Goal: Task Accomplishment & Management: Manage account settings

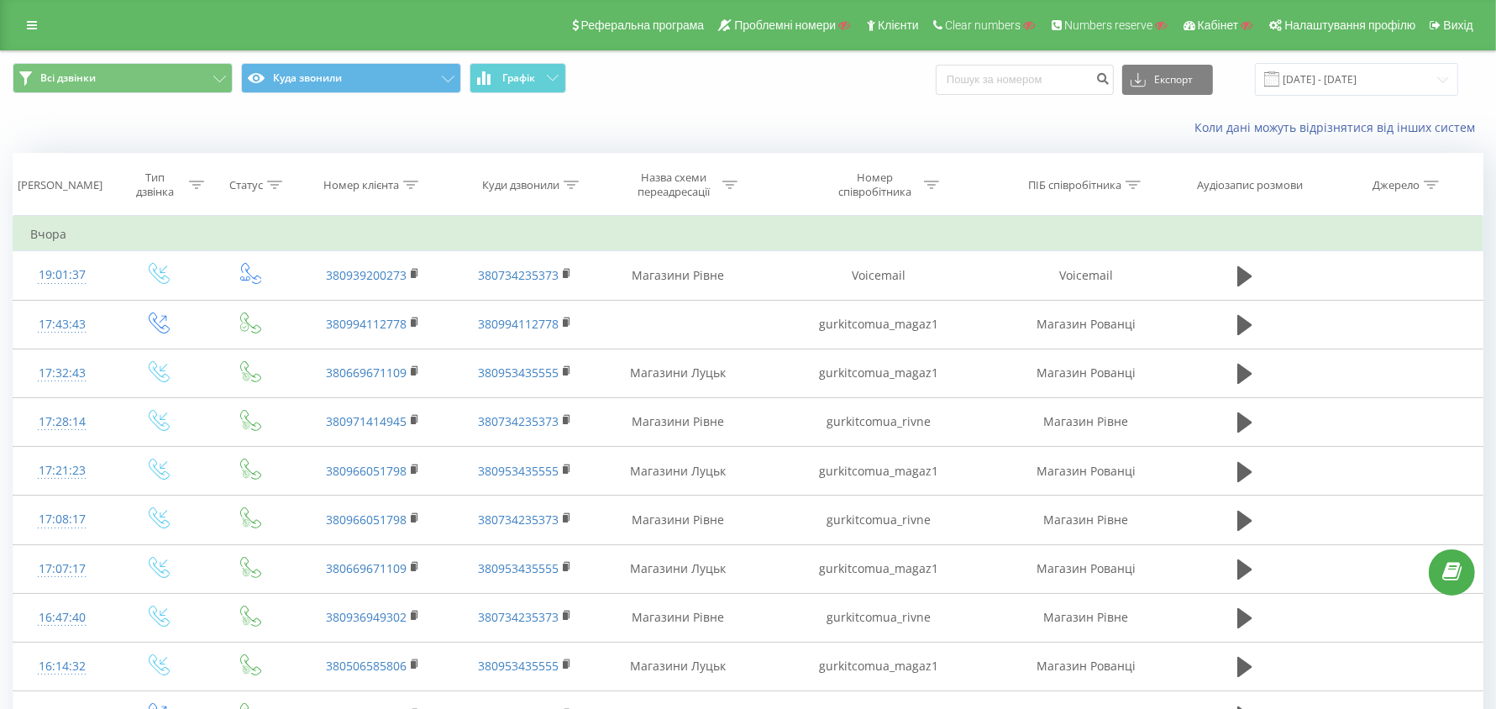
click at [572, 181] on icon at bounding box center [571, 185] width 15 height 8
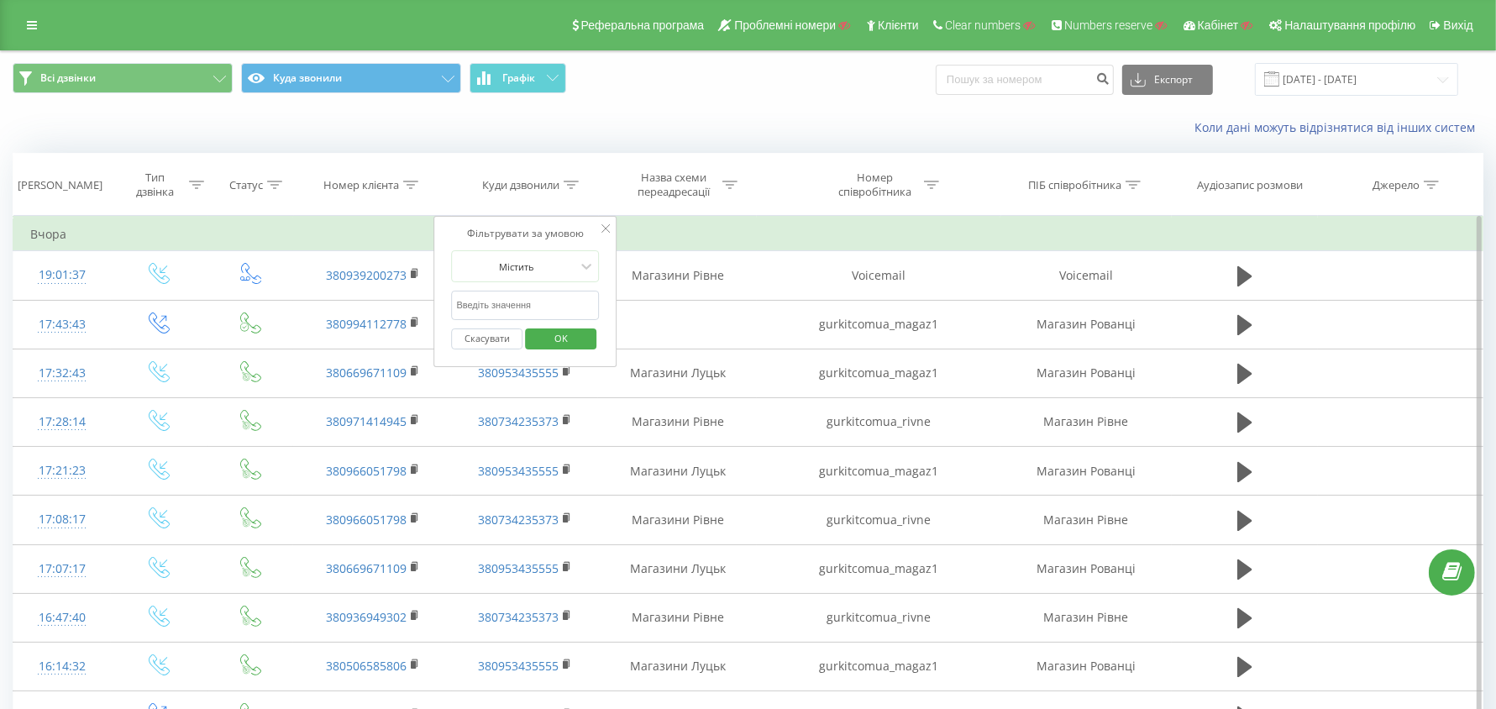
click at [531, 301] on input "text" at bounding box center [526, 305] width 148 height 29
paste input "380671948236"
type input "380671948236"
click at [555, 327] on span "OK" at bounding box center [561, 338] width 47 height 26
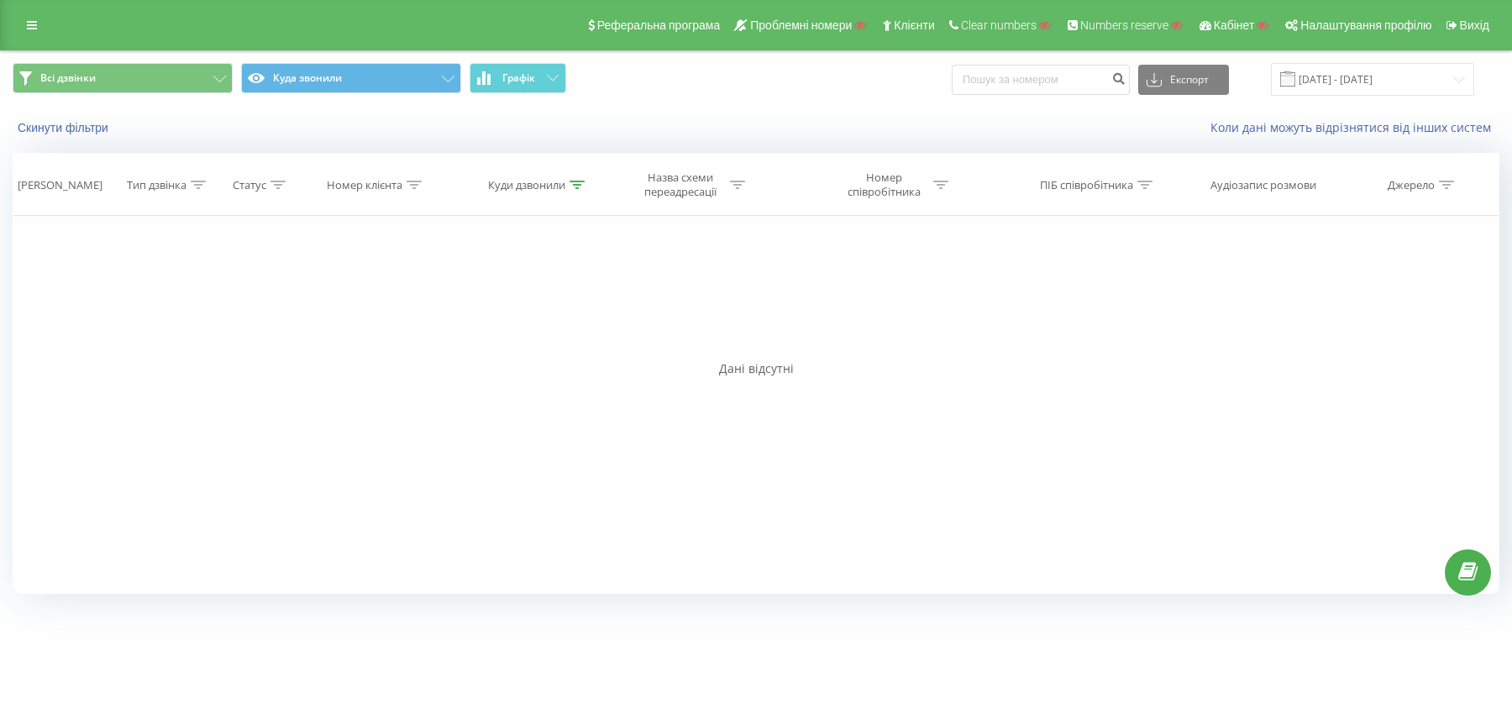
click at [571, 178] on div at bounding box center [576, 185] width 15 height 14
click at [490, 339] on button "Скасувати" at bounding box center [492, 338] width 71 height 21
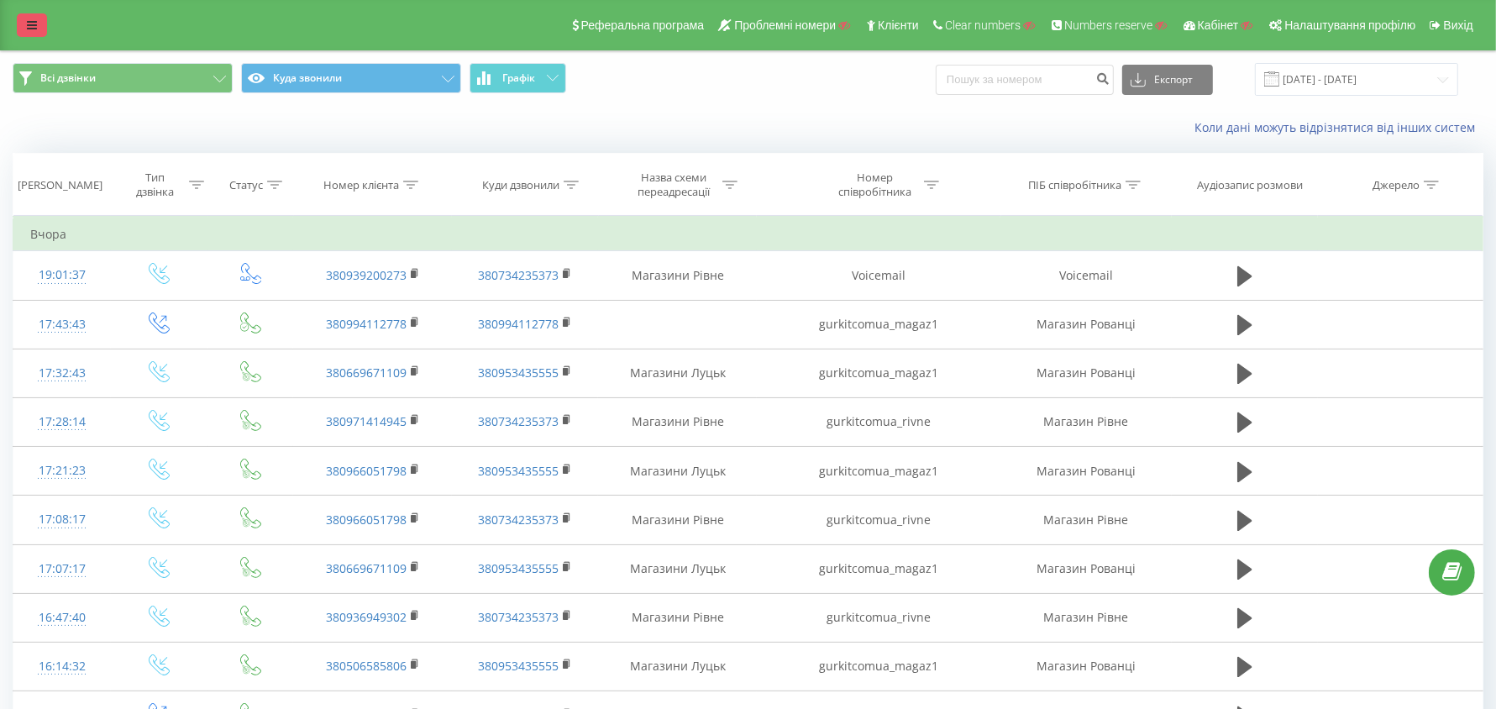
click at [34, 34] on link at bounding box center [32, 25] width 30 height 24
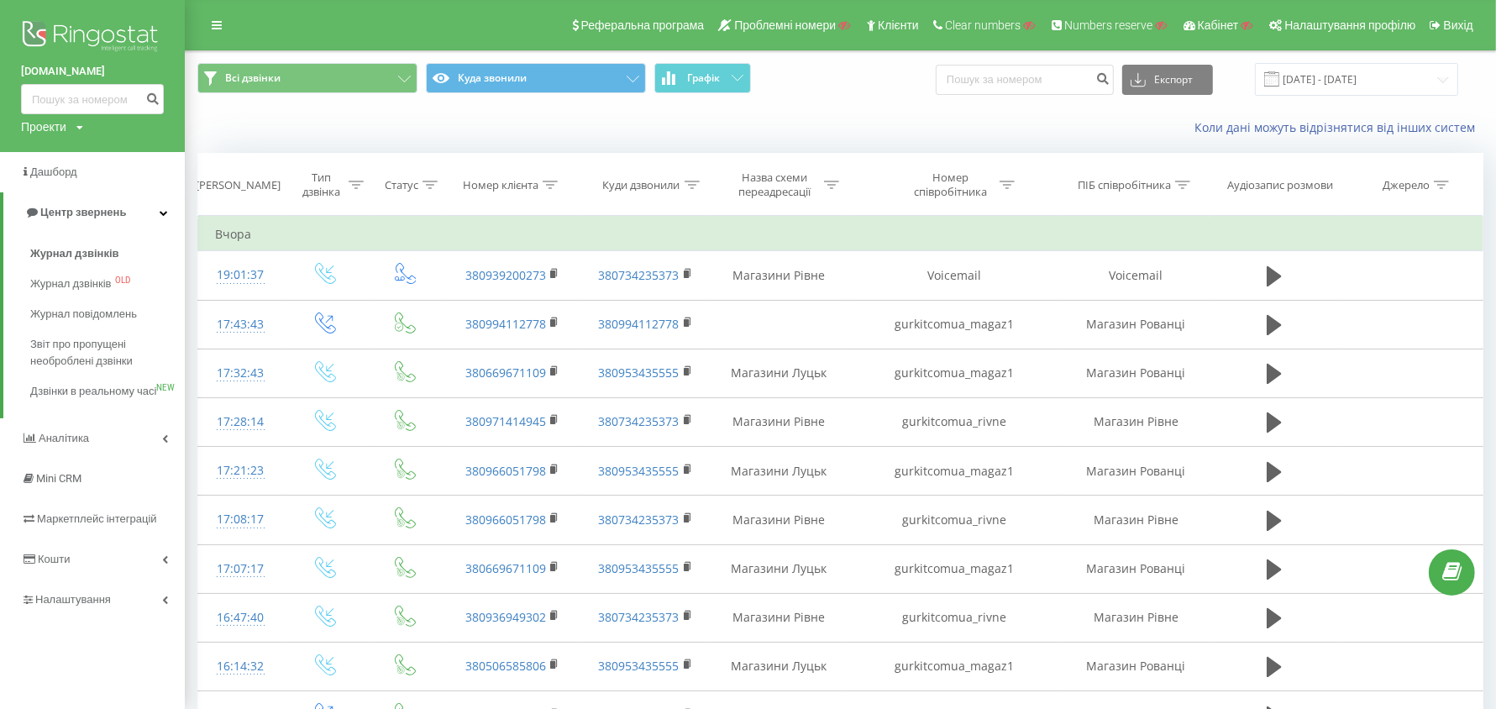
click at [55, 131] on div "Проекти" at bounding box center [43, 126] width 45 height 17
click at [64, 160] on input "text" at bounding box center [68, 152] width 84 height 24
paste input "thewatch.ua"
type input "thewatch.ua"
click at [144, 155] on link "Пошук" at bounding box center [135, 152] width 50 height 24
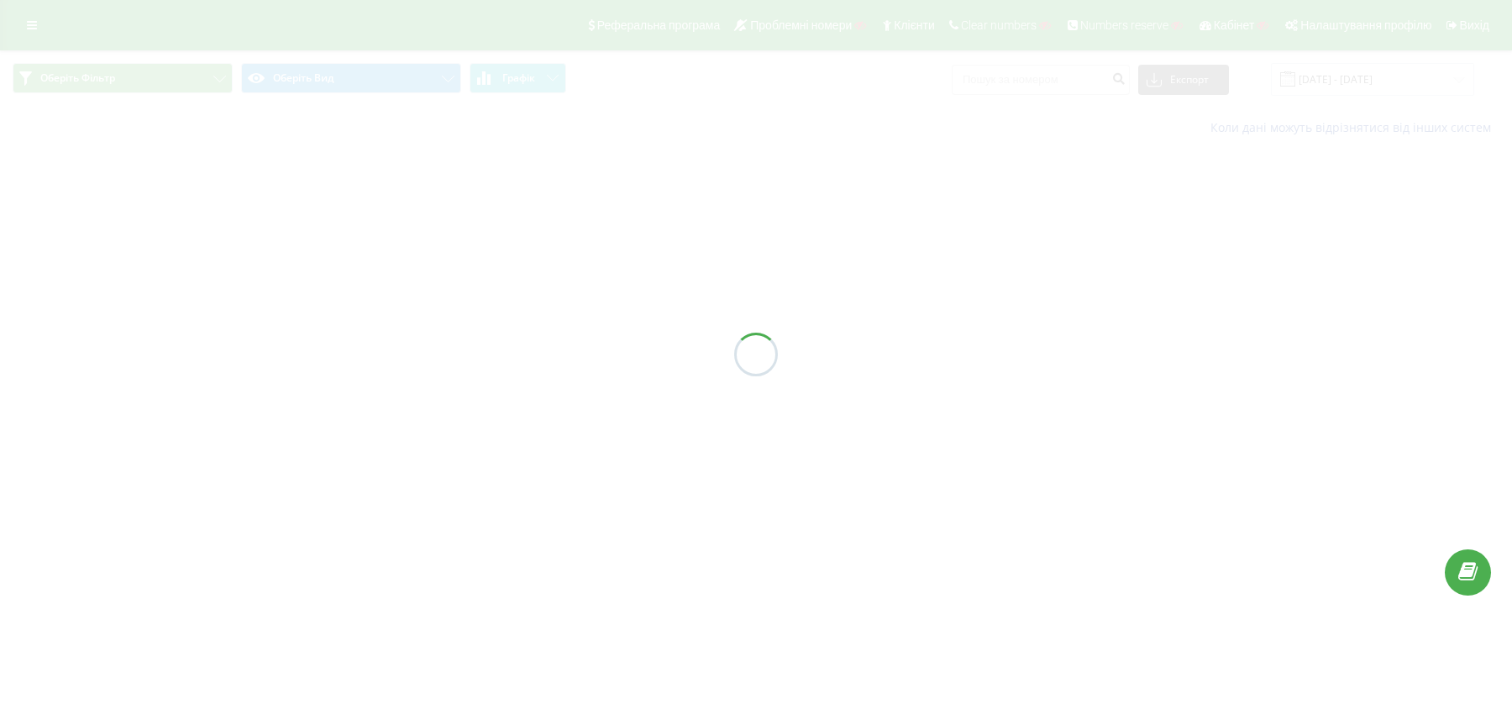
click at [30, 20] on div at bounding box center [756, 354] width 1512 height 709
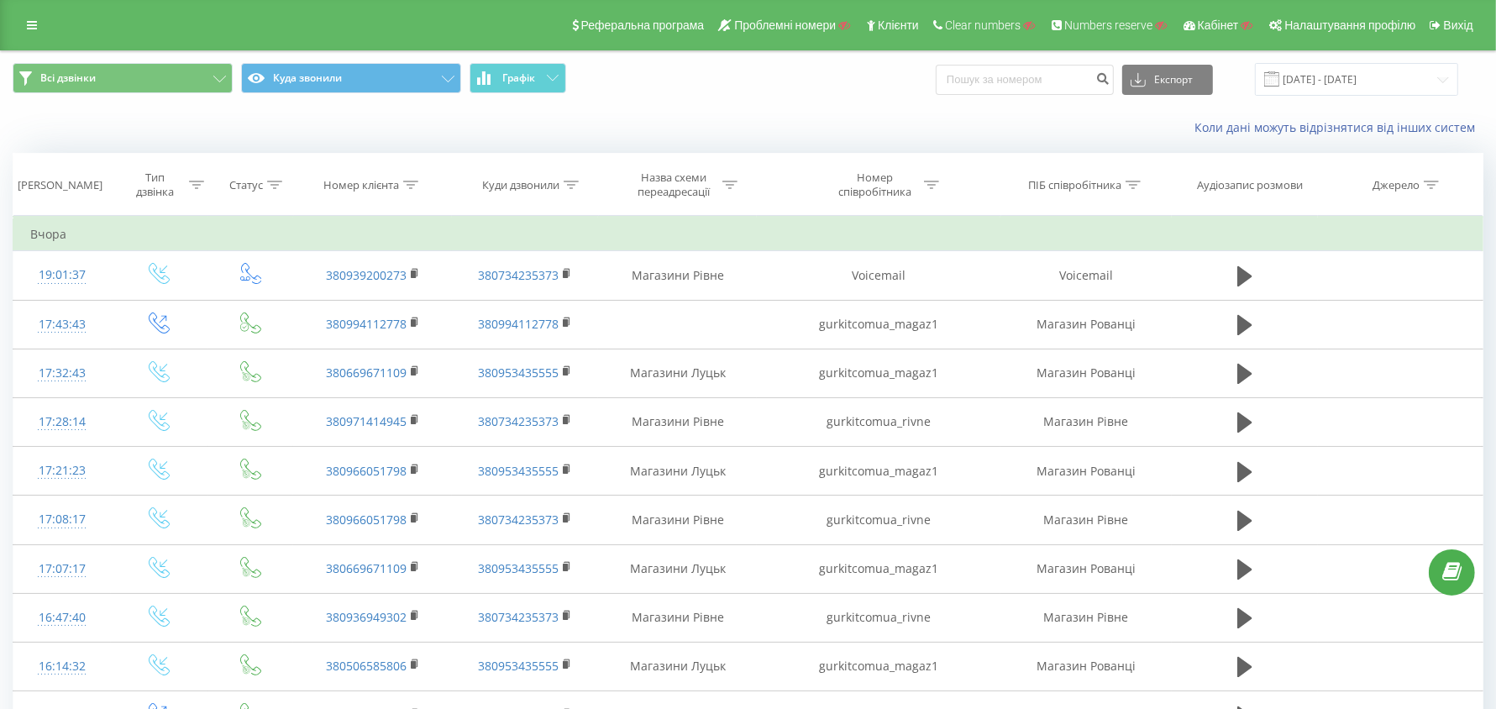
click at [30, 25] on icon at bounding box center [32, 25] width 10 height 12
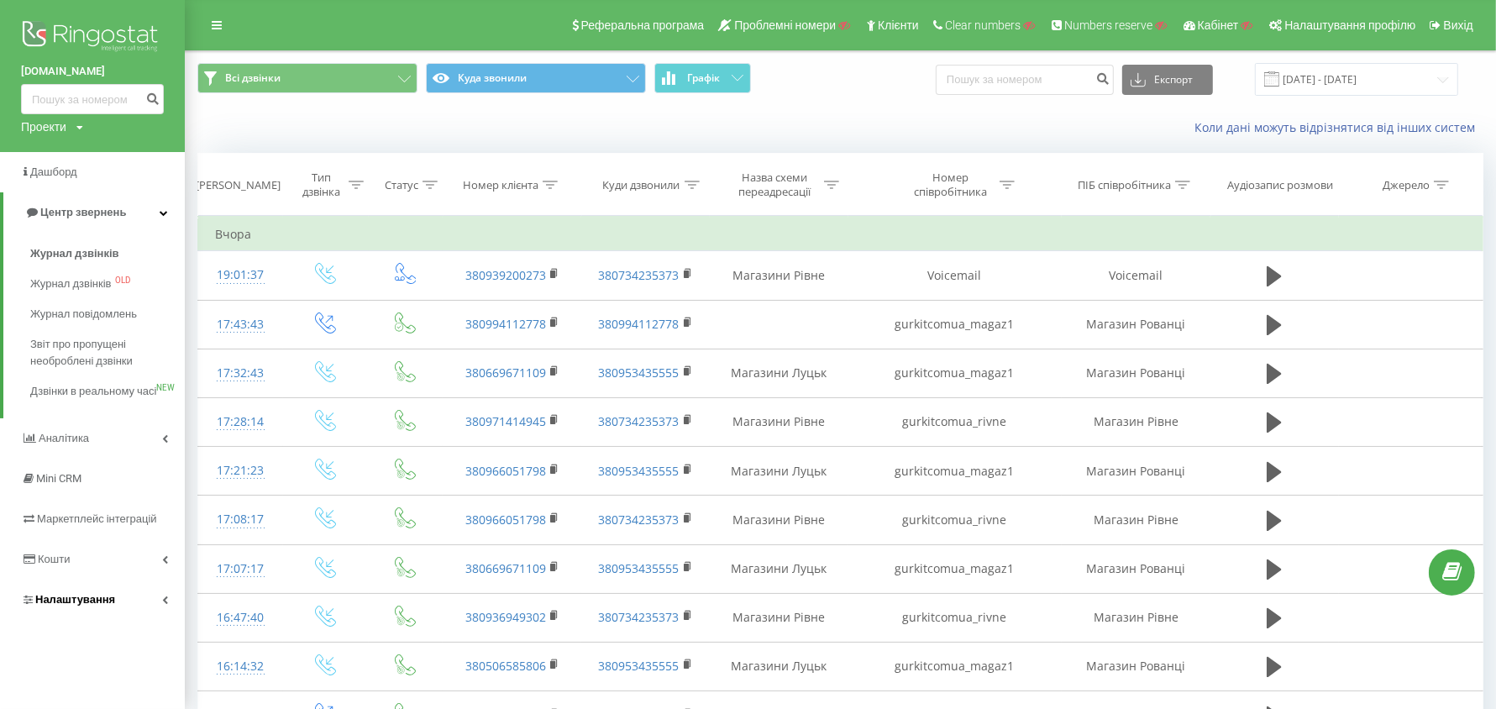
click at [103, 606] on span "Налаштування" at bounding box center [75, 599] width 80 height 13
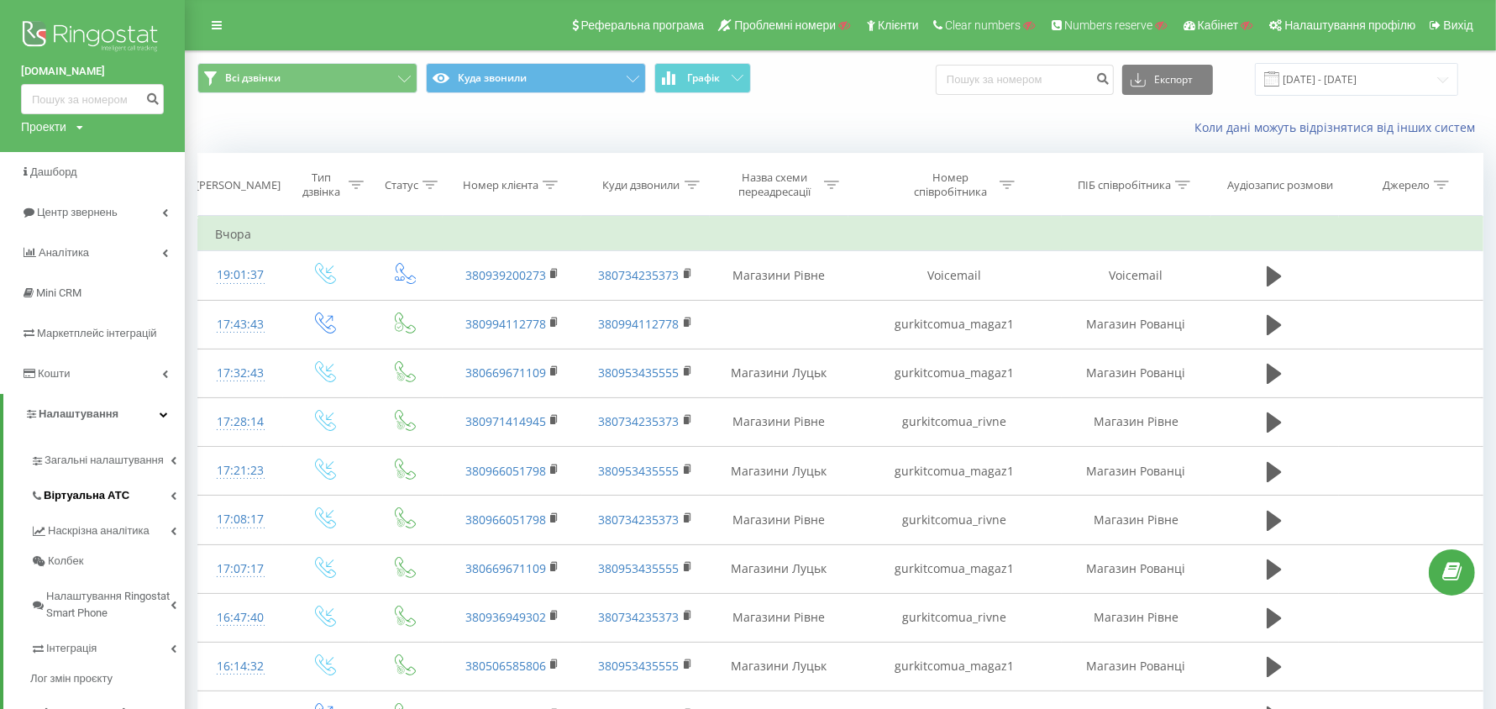
click at [106, 497] on span "Віртуальна АТС" at bounding box center [87, 495] width 86 height 17
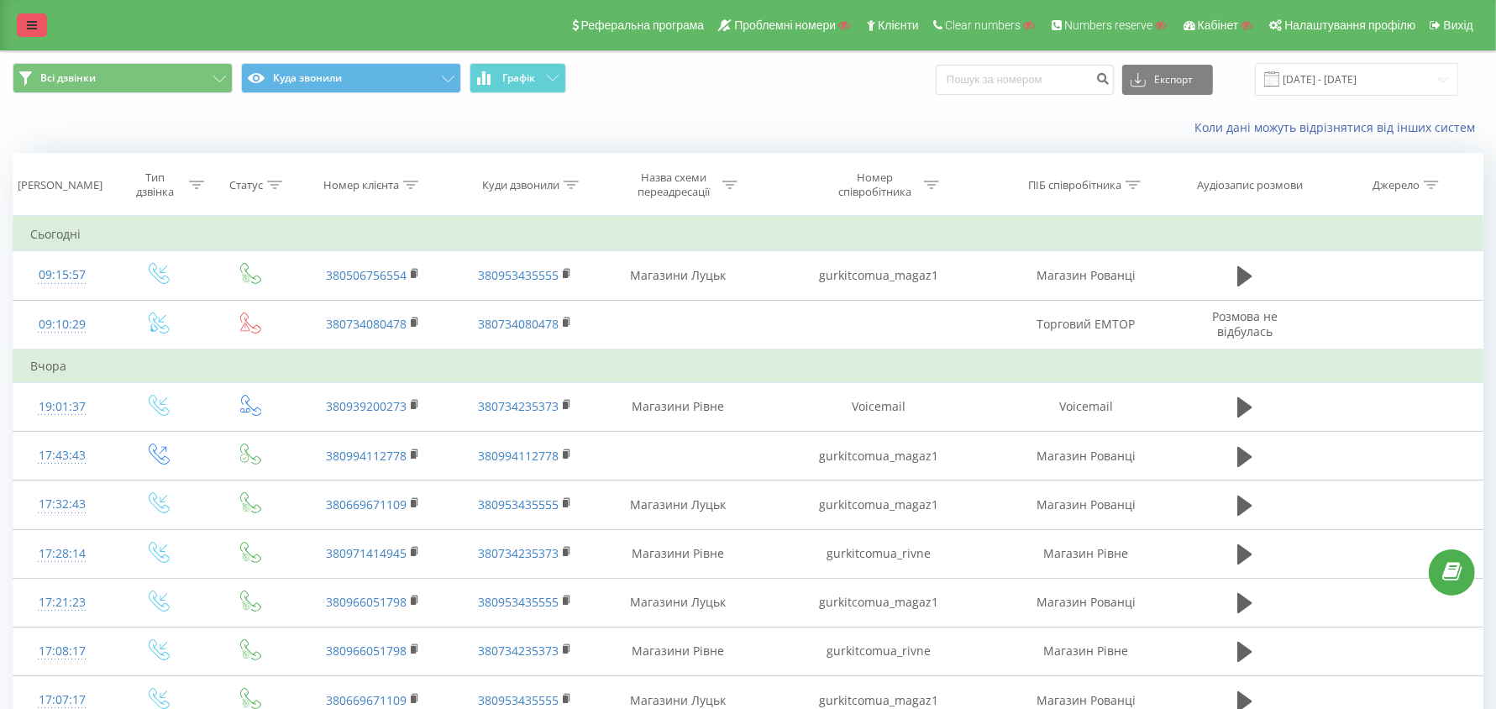
click at [28, 24] on icon at bounding box center [32, 25] width 10 height 12
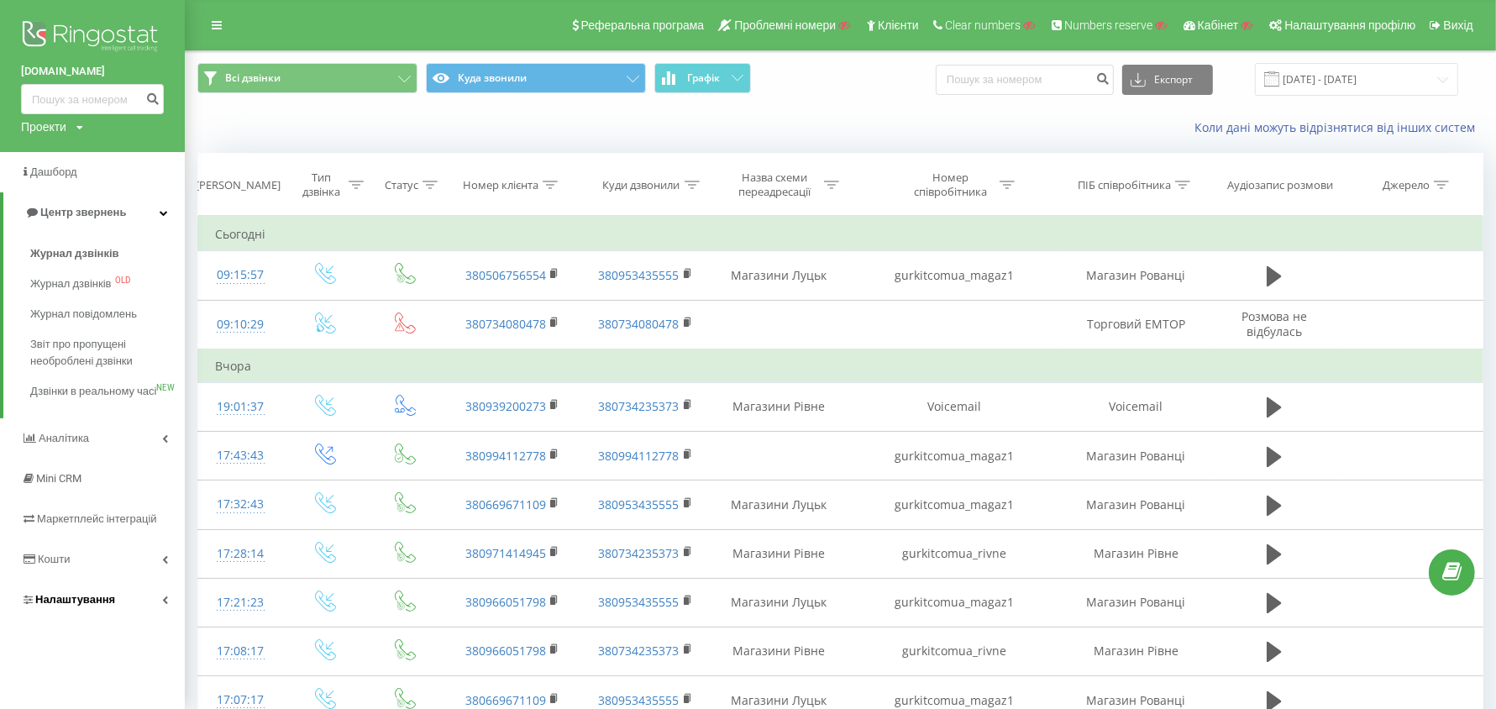
click at [81, 606] on span "Налаштування" at bounding box center [75, 599] width 80 height 13
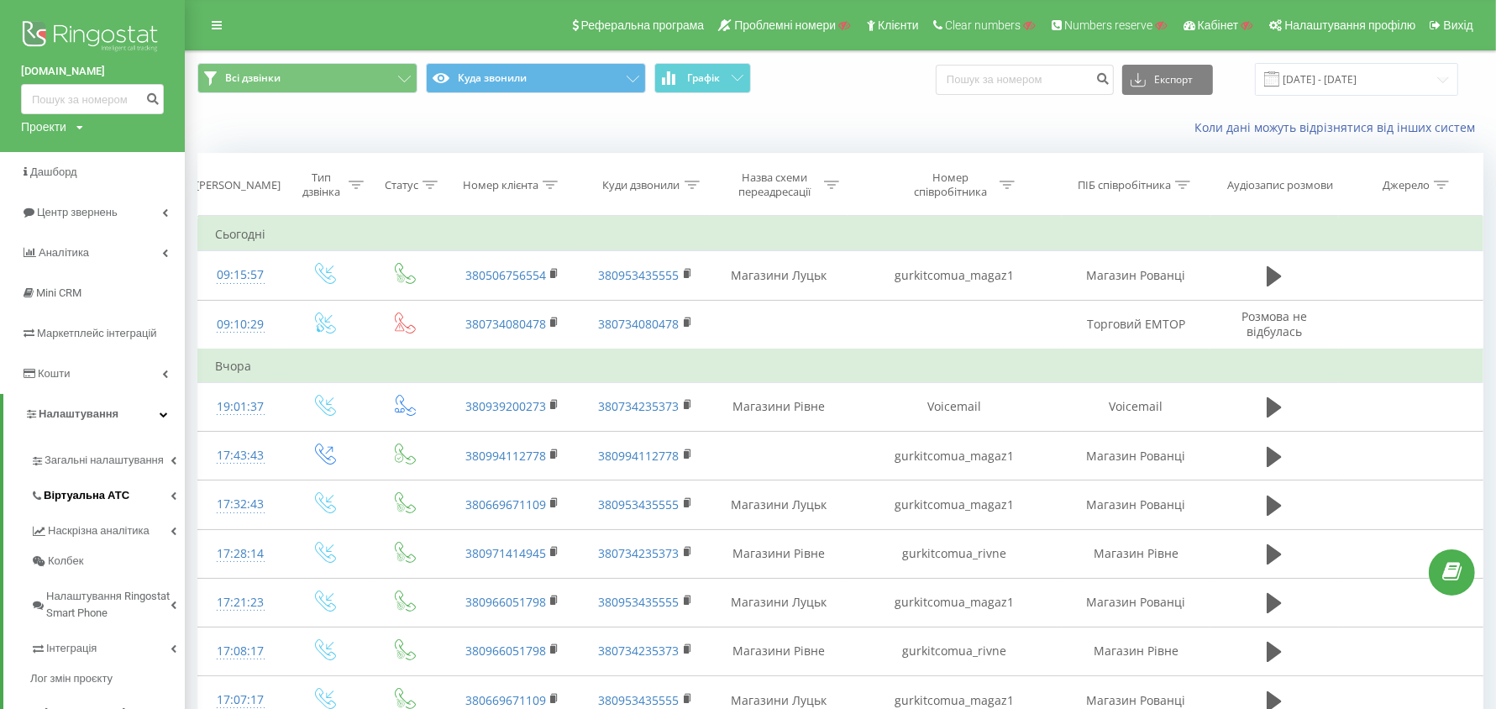
click at [93, 500] on span "Віртуальна АТС" at bounding box center [87, 495] width 86 height 17
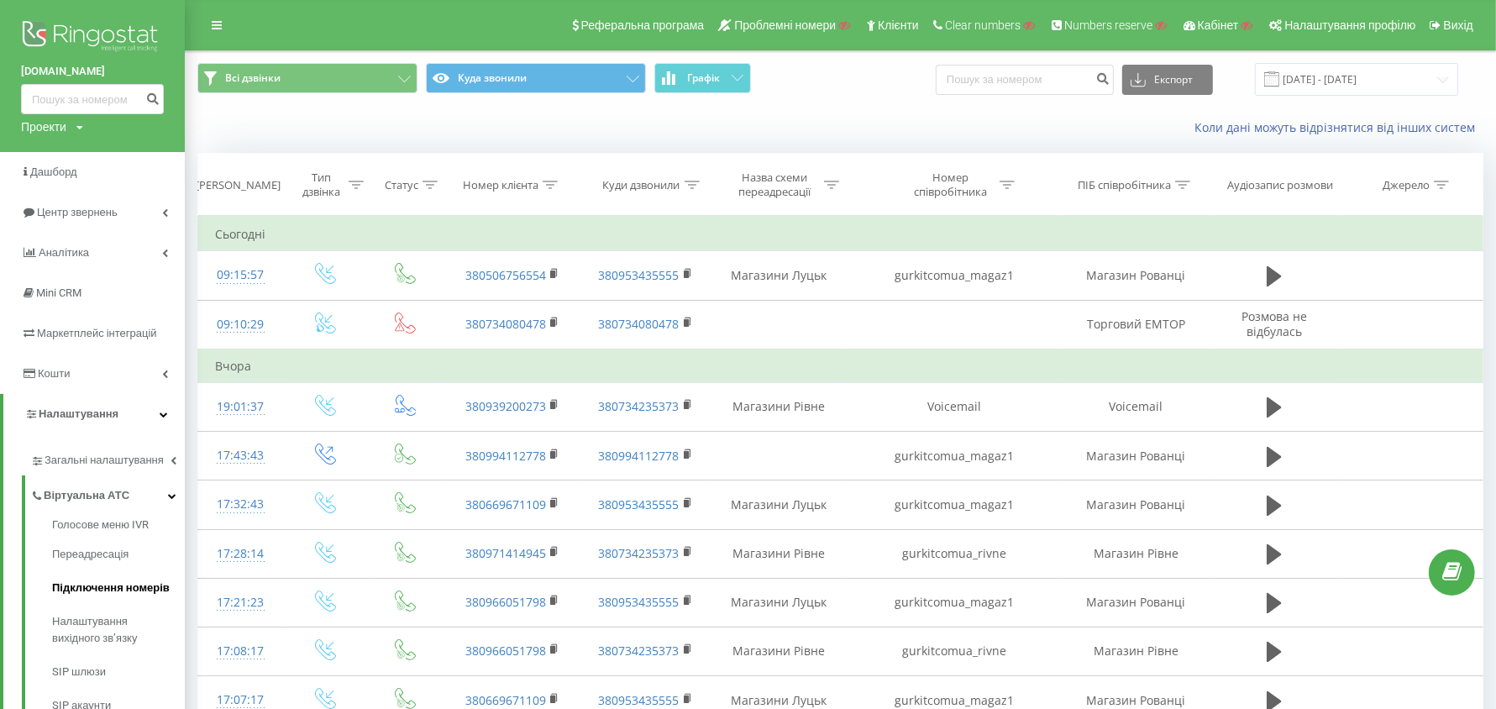
click at [115, 582] on span "Підключення номерів" at bounding box center [111, 588] width 118 height 17
